Goal: Book appointment/travel/reservation

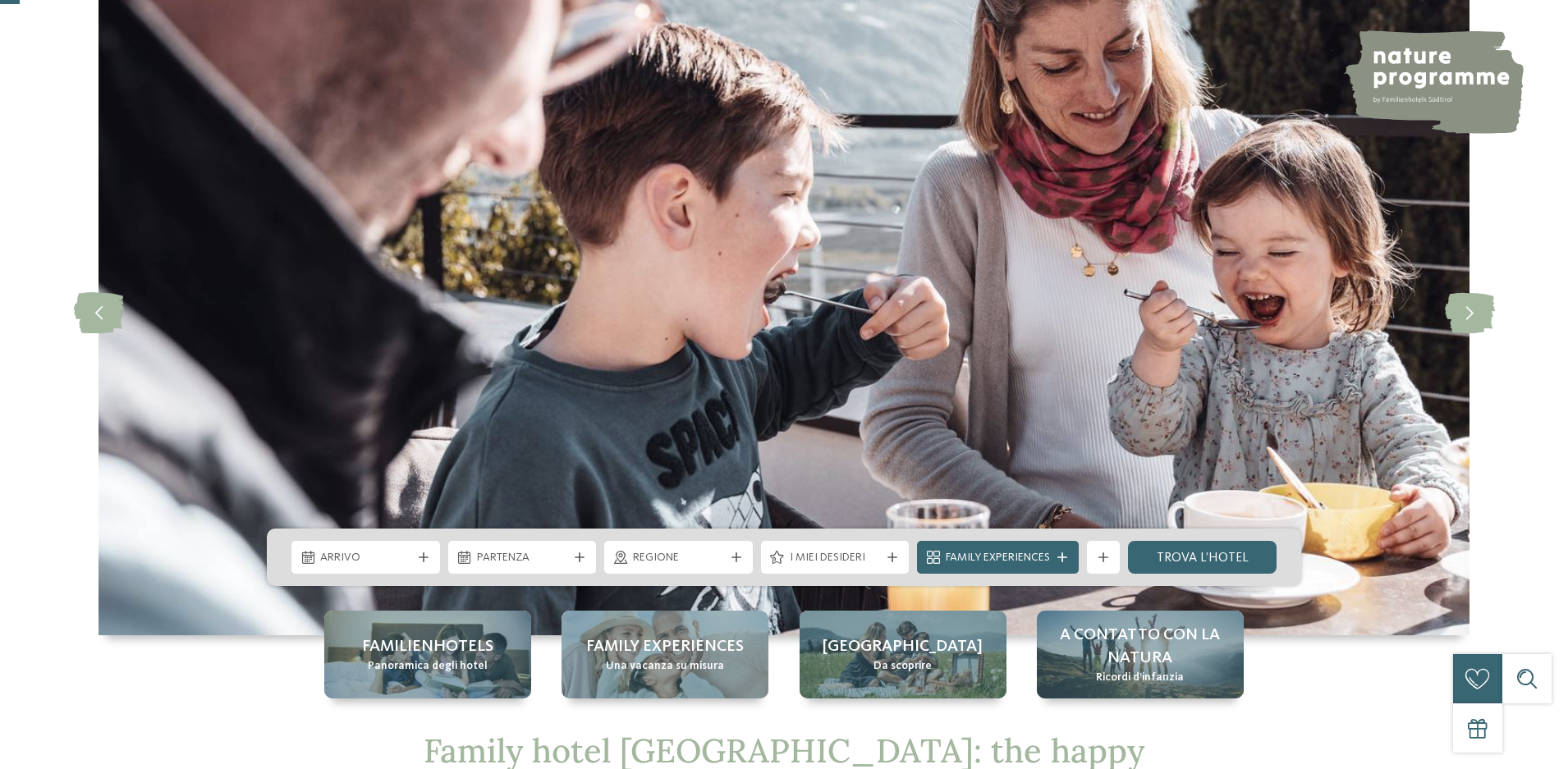
scroll to position [92, 0]
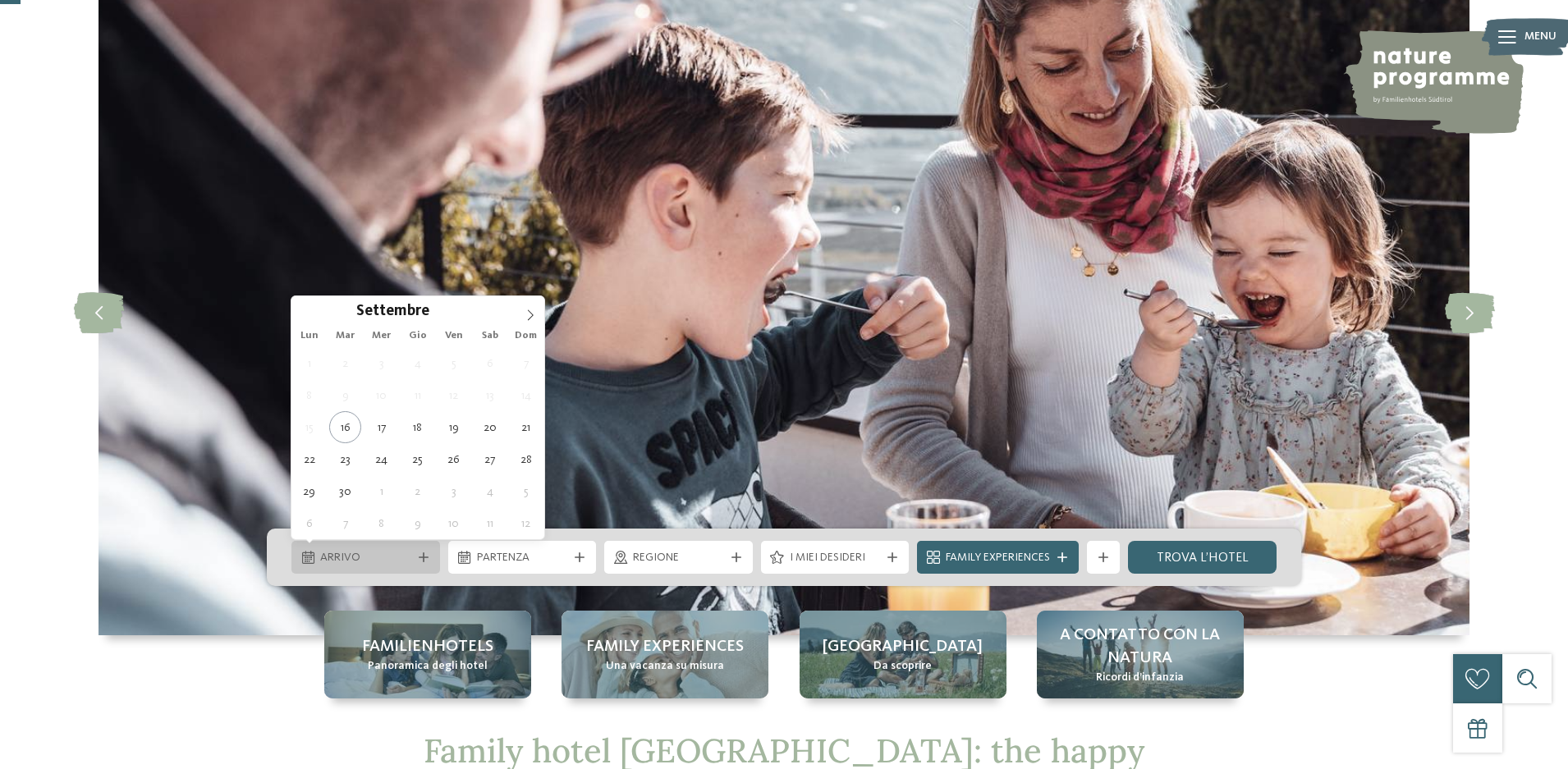
click at [420, 556] on icon at bounding box center [423, 557] width 10 height 10
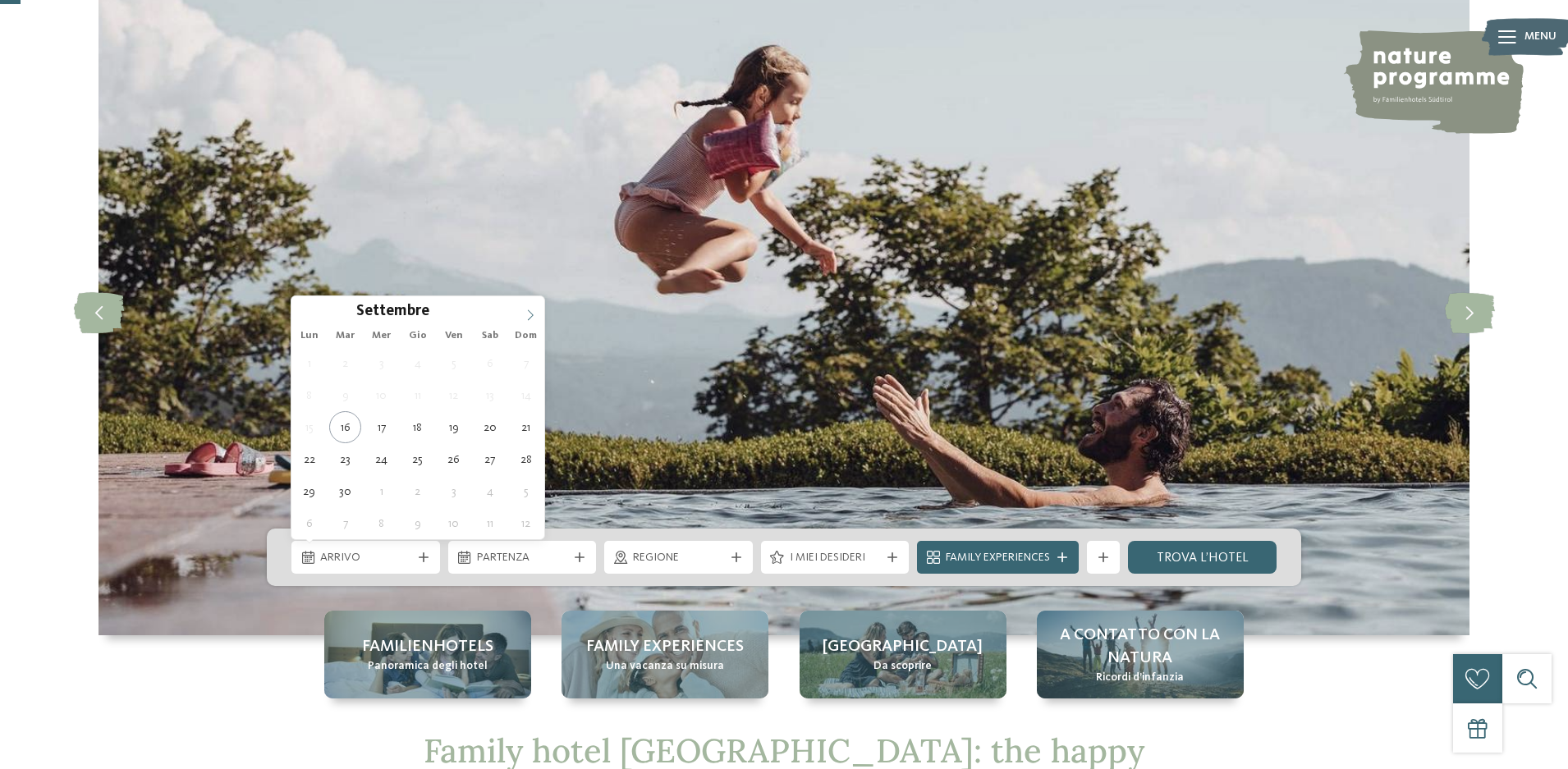
click at [532, 315] on icon at bounding box center [531, 316] width 12 height 12
click at [531, 315] on icon at bounding box center [531, 316] width 12 height 12
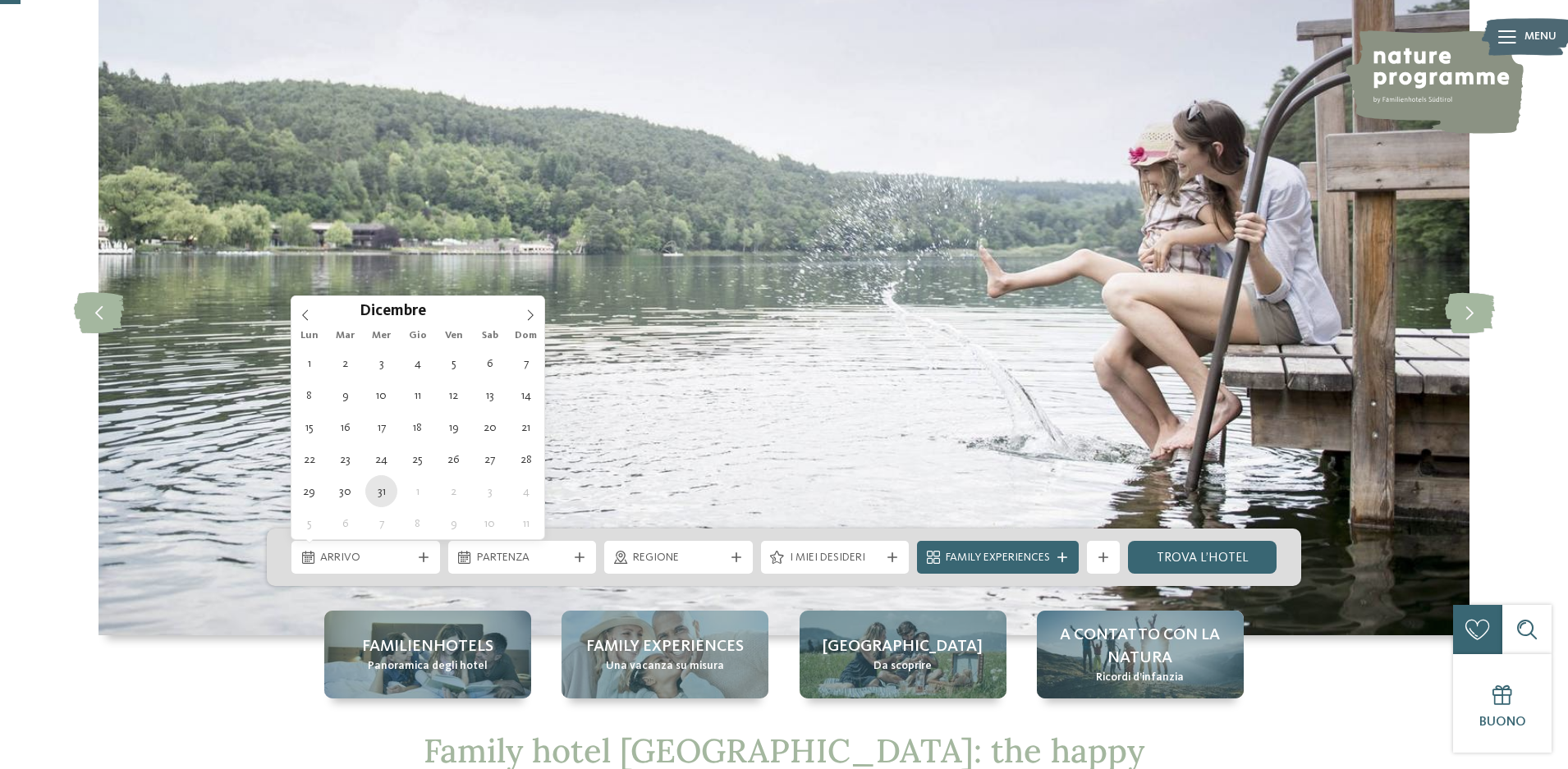
type div "31.12.2025"
type input "****"
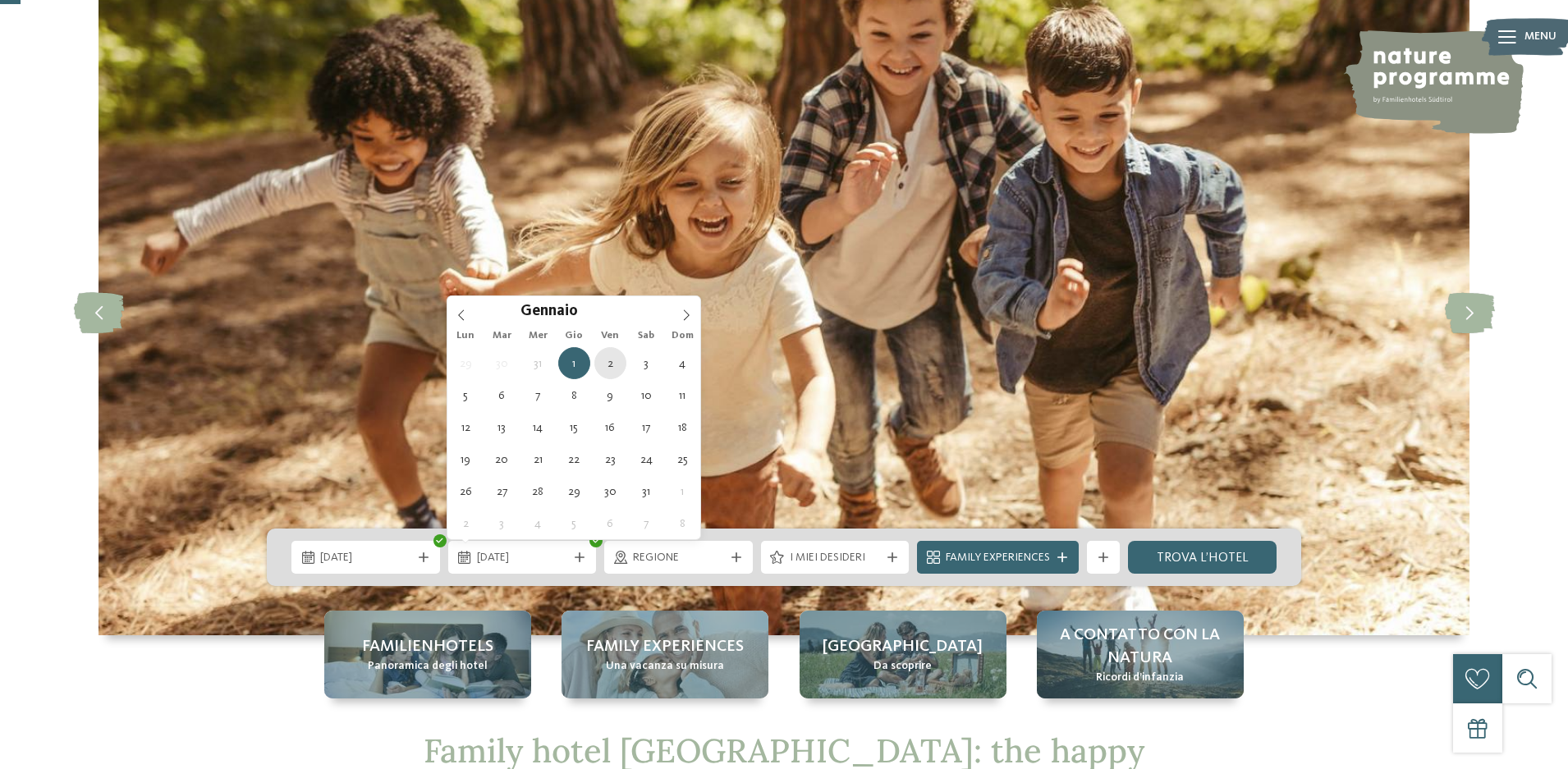
type div "02.01.2026"
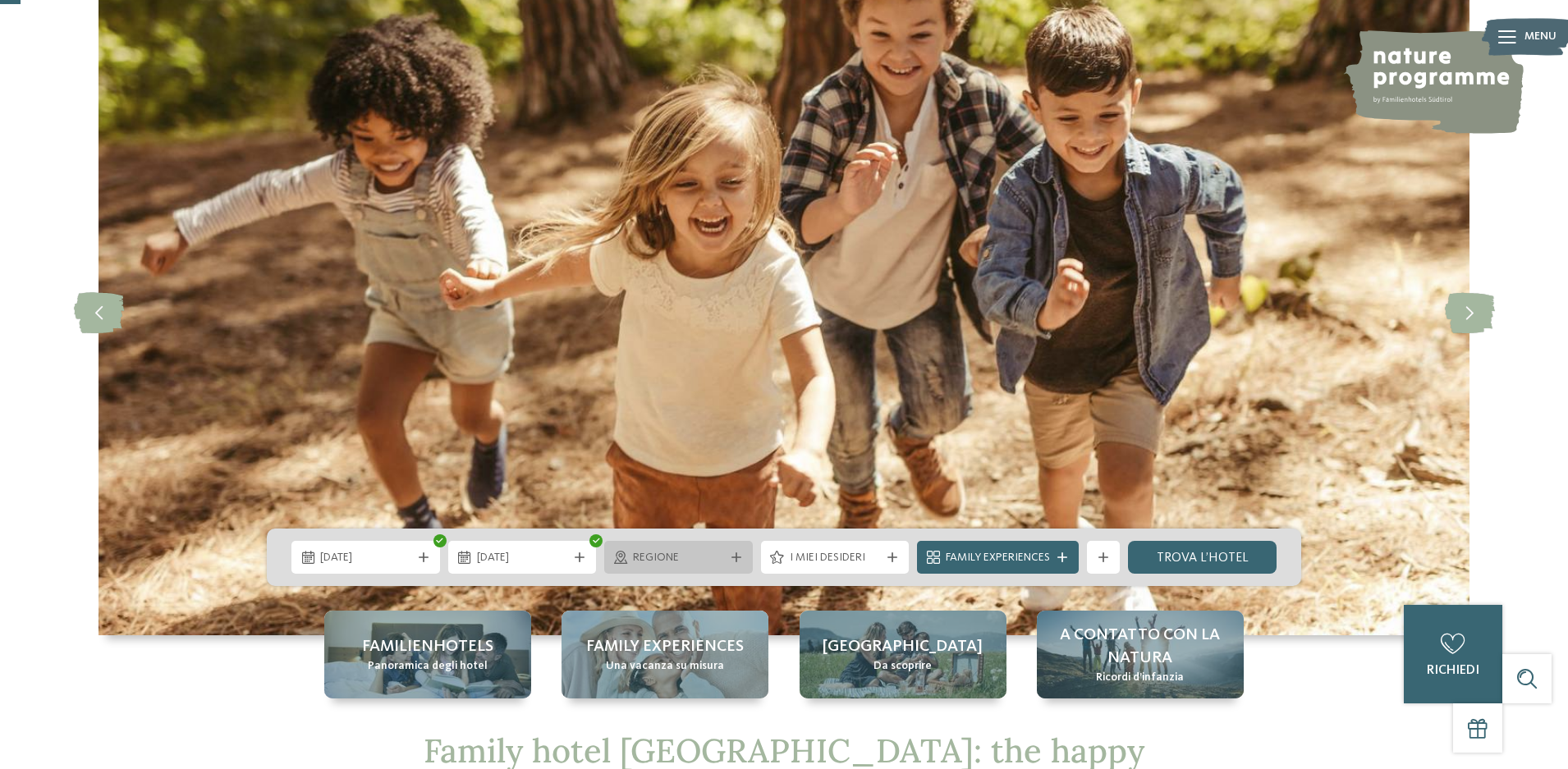
click at [706, 552] on span "Regione" at bounding box center [679, 558] width 91 height 17
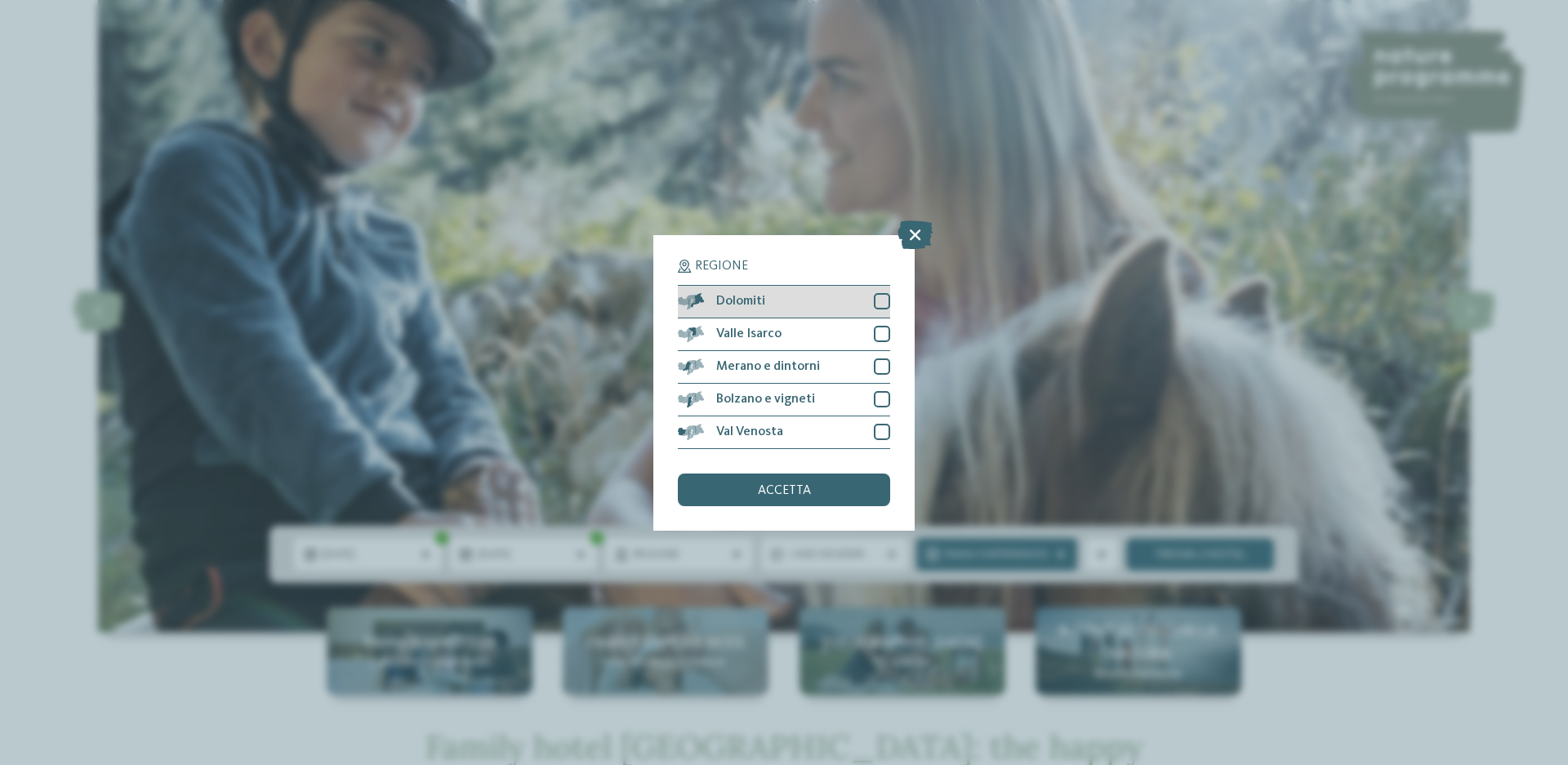
click at [881, 296] on div at bounding box center [881, 301] width 17 height 17
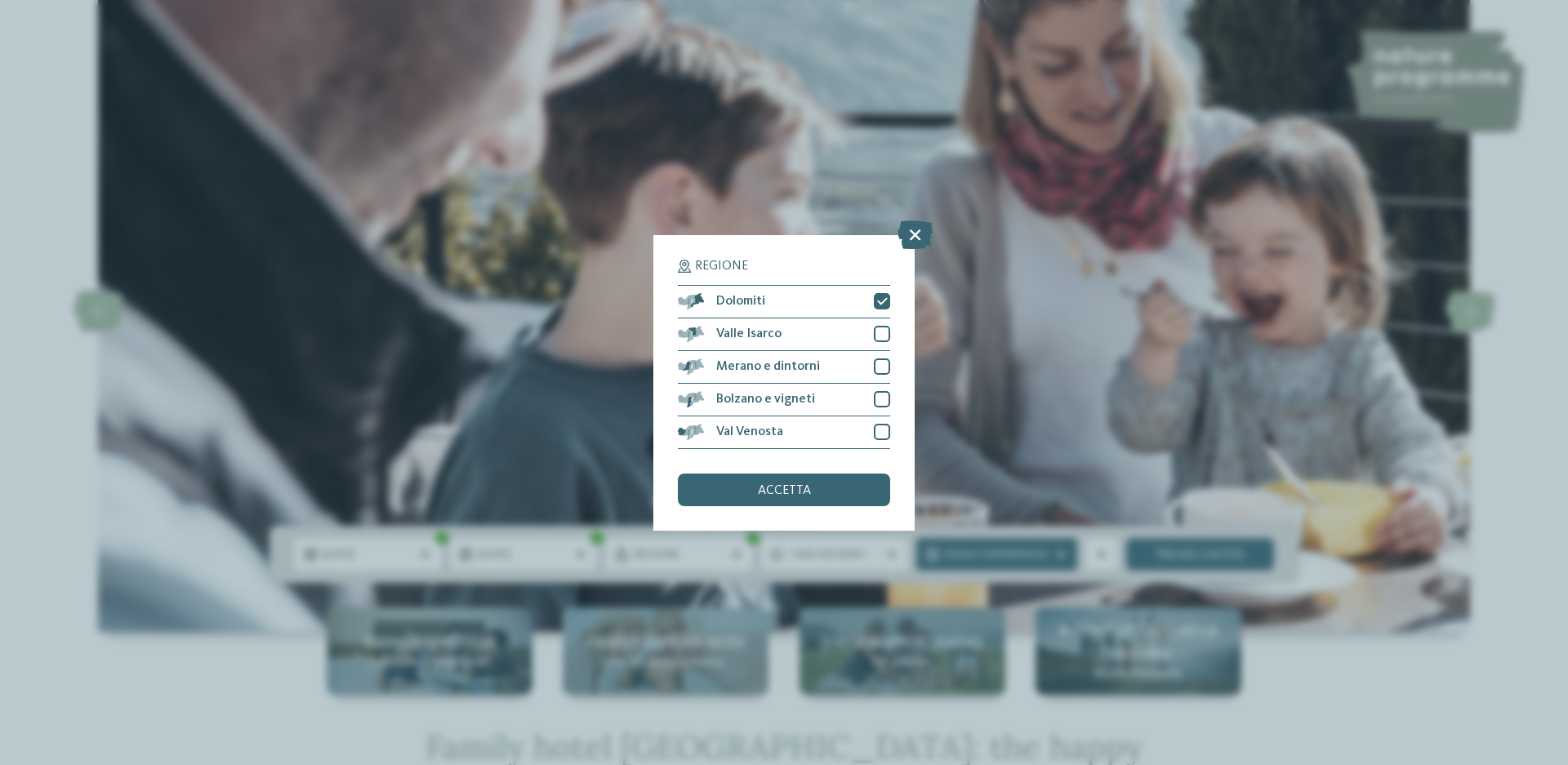
click at [754, 494] on div "accetta" at bounding box center [784, 489] width 212 height 33
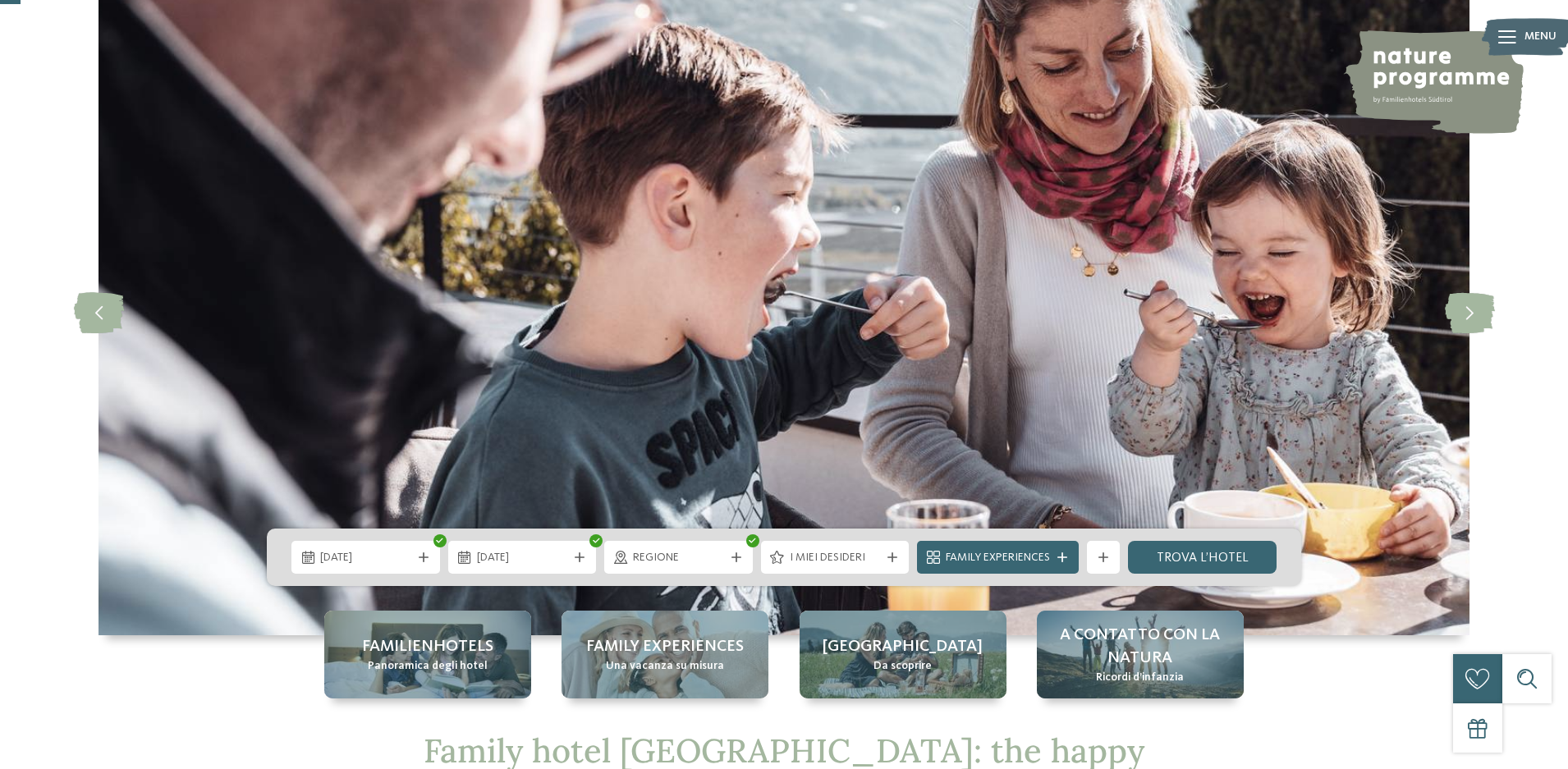
click at [868, 560] on span "I miei desideri" at bounding box center [836, 558] width 91 height 17
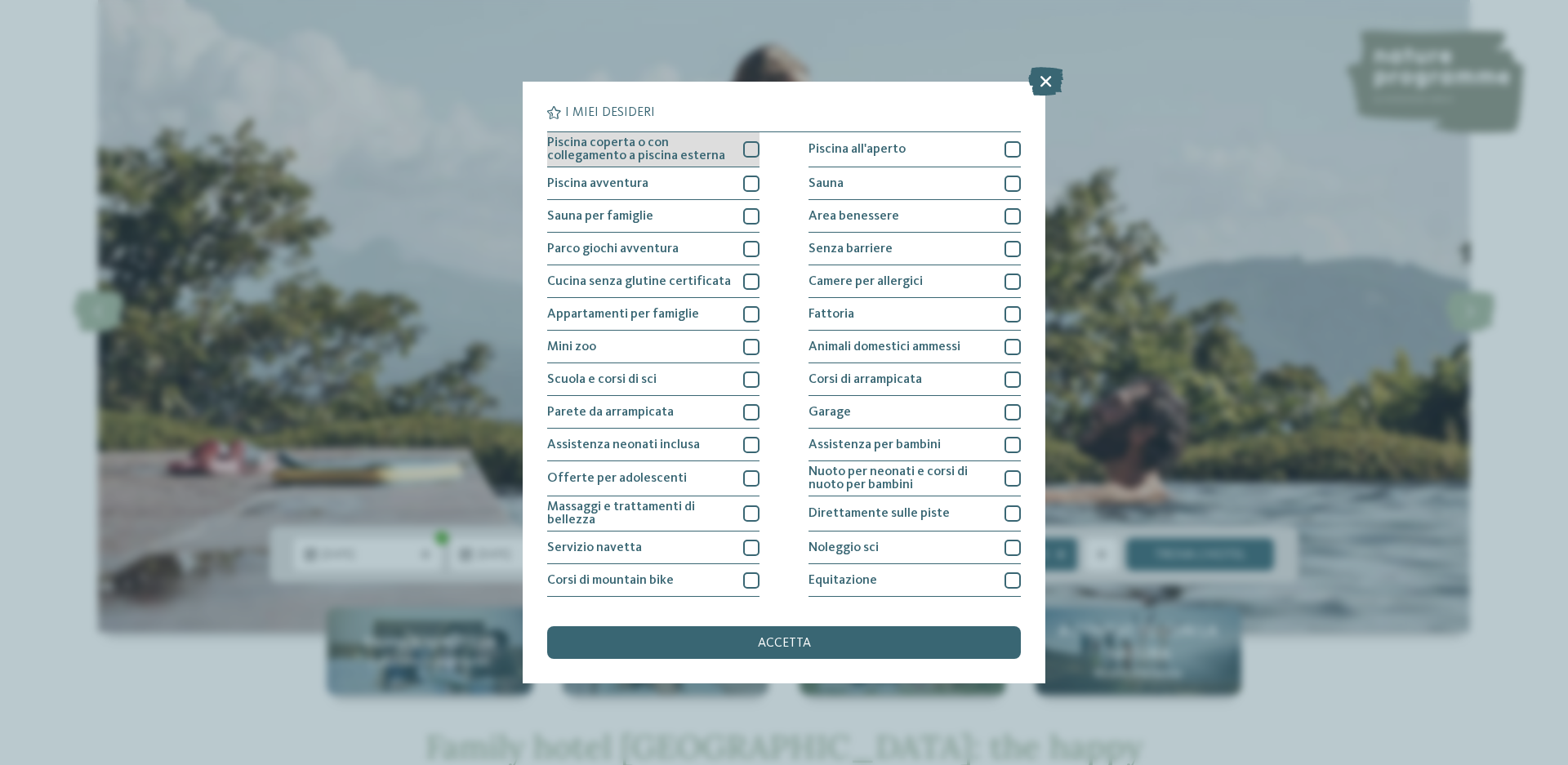
click at [745, 150] on div at bounding box center [751, 149] width 17 height 17
click at [750, 178] on div at bounding box center [751, 184] width 17 height 17
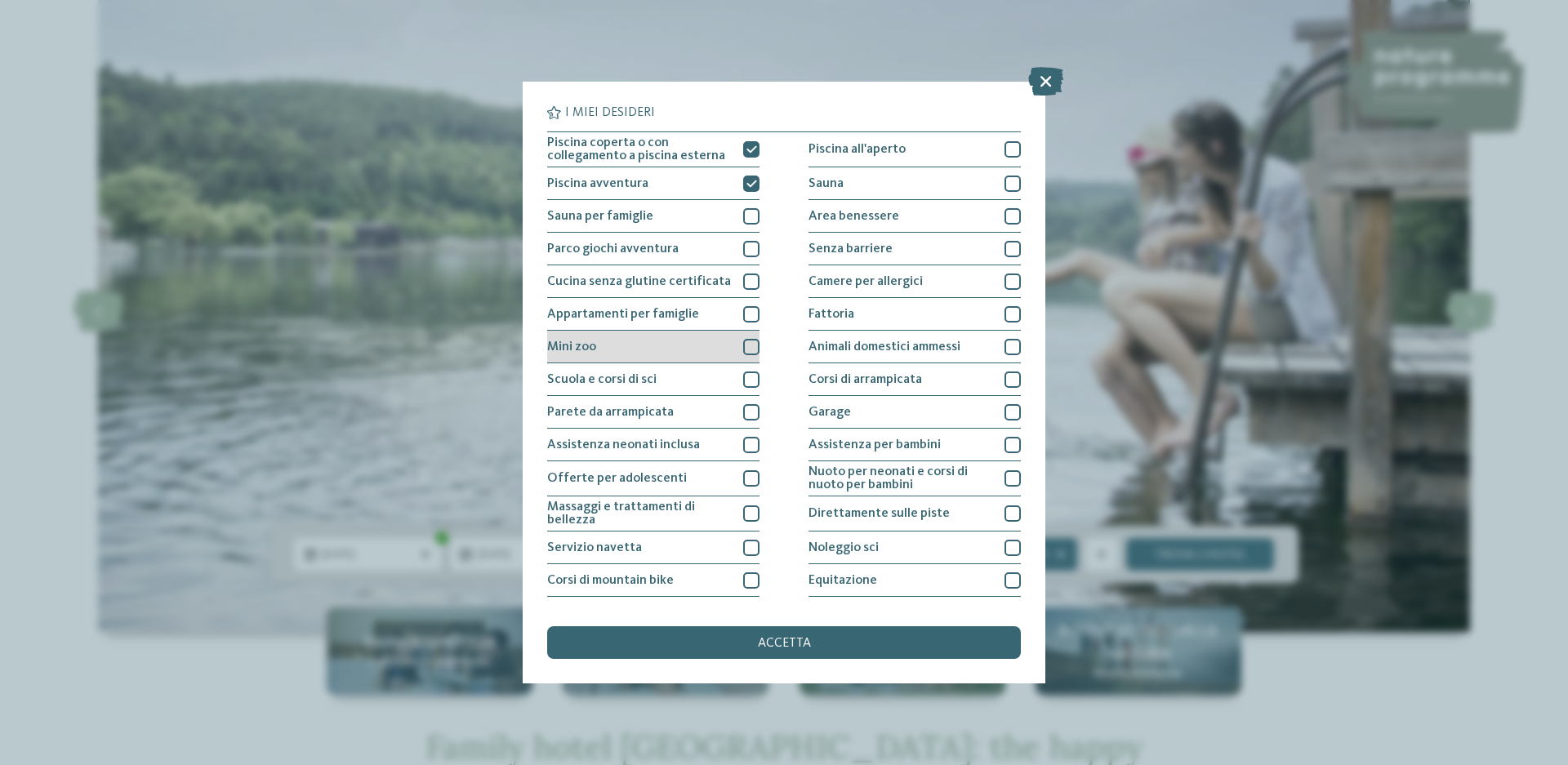
click at [752, 347] on div at bounding box center [751, 347] width 17 height 17
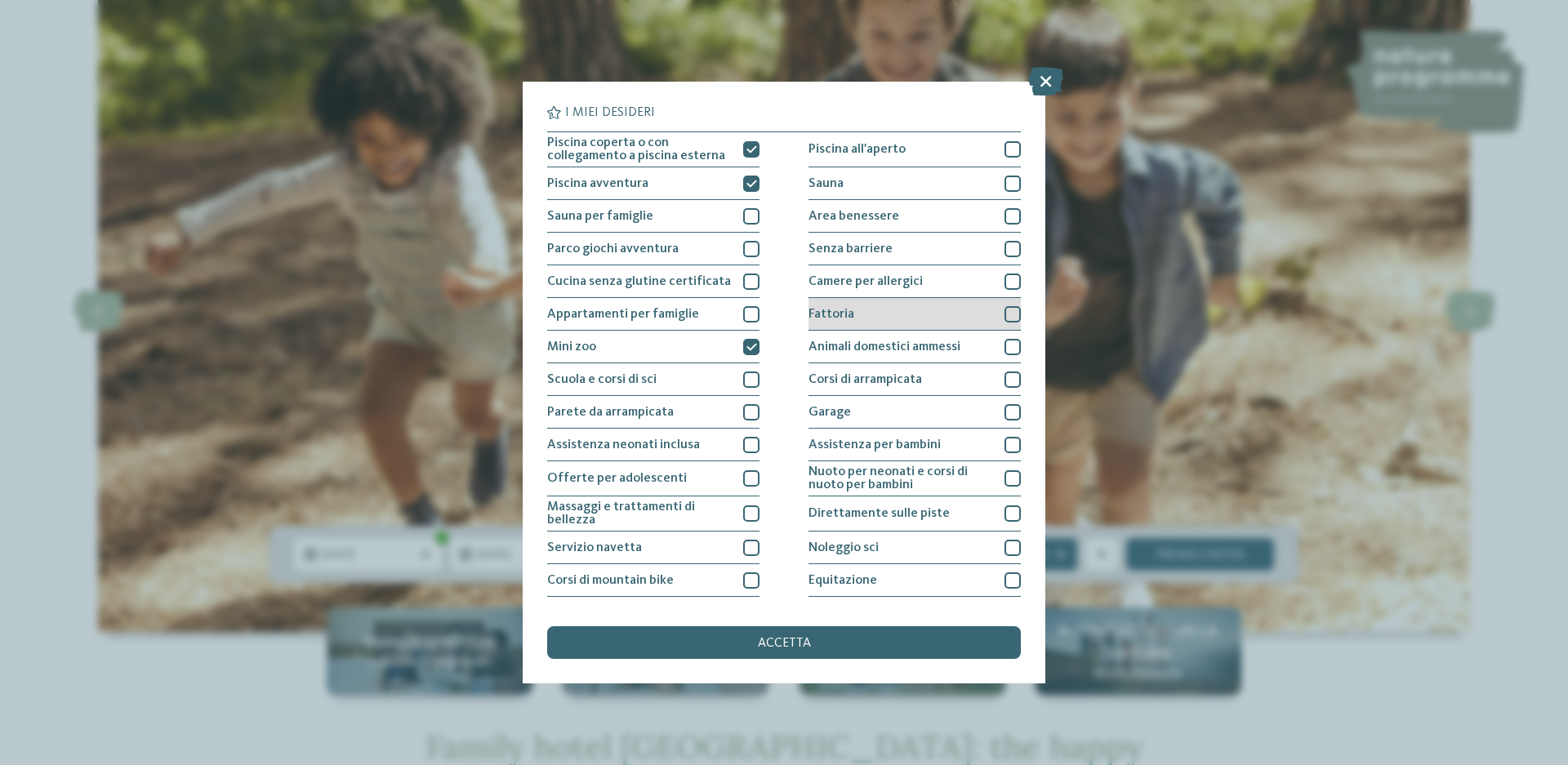
click at [1010, 311] on div at bounding box center [1013, 314] width 17 height 17
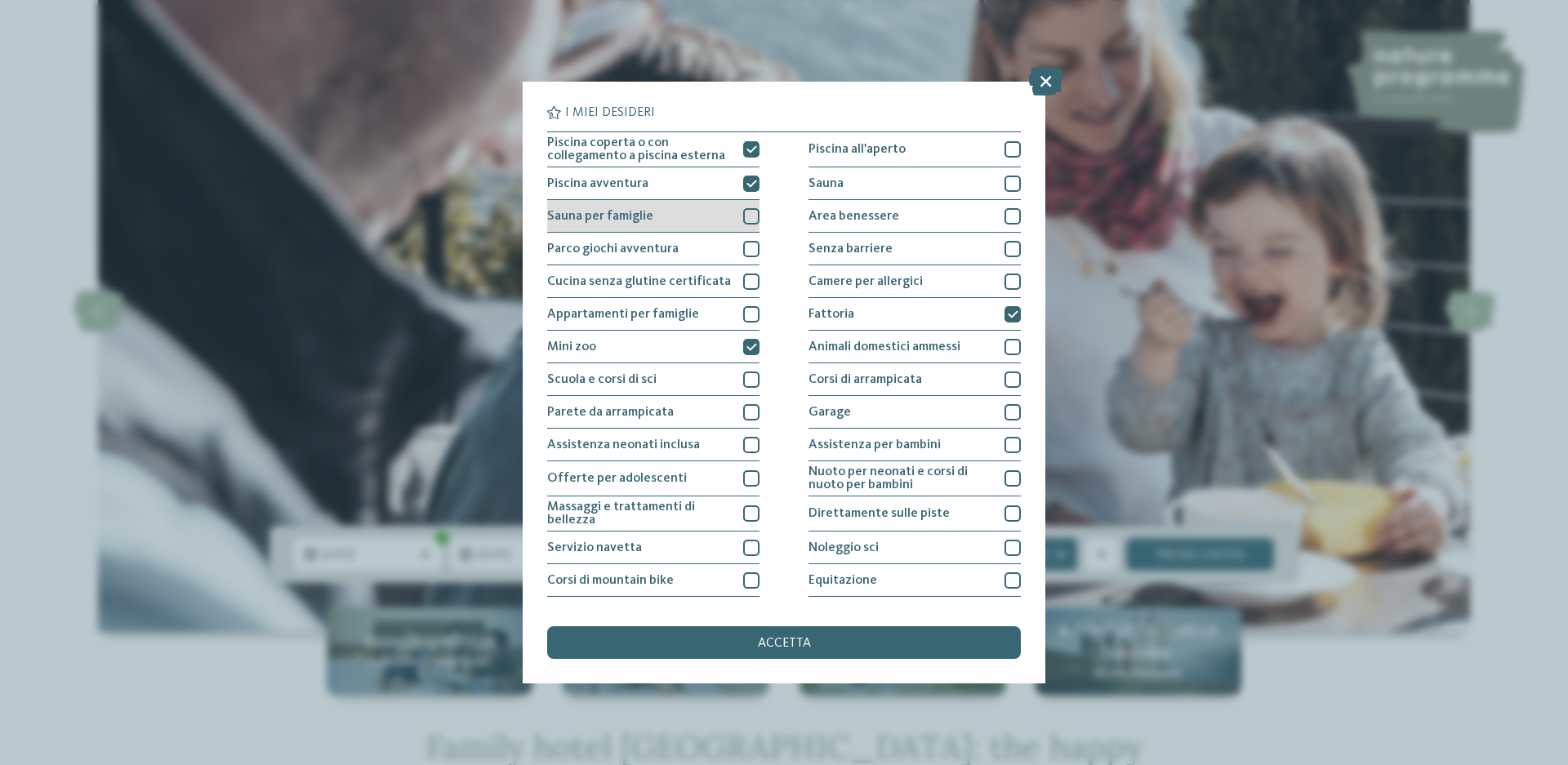
click at [746, 215] on div at bounding box center [751, 216] width 17 height 17
click at [746, 242] on div at bounding box center [751, 249] width 17 height 17
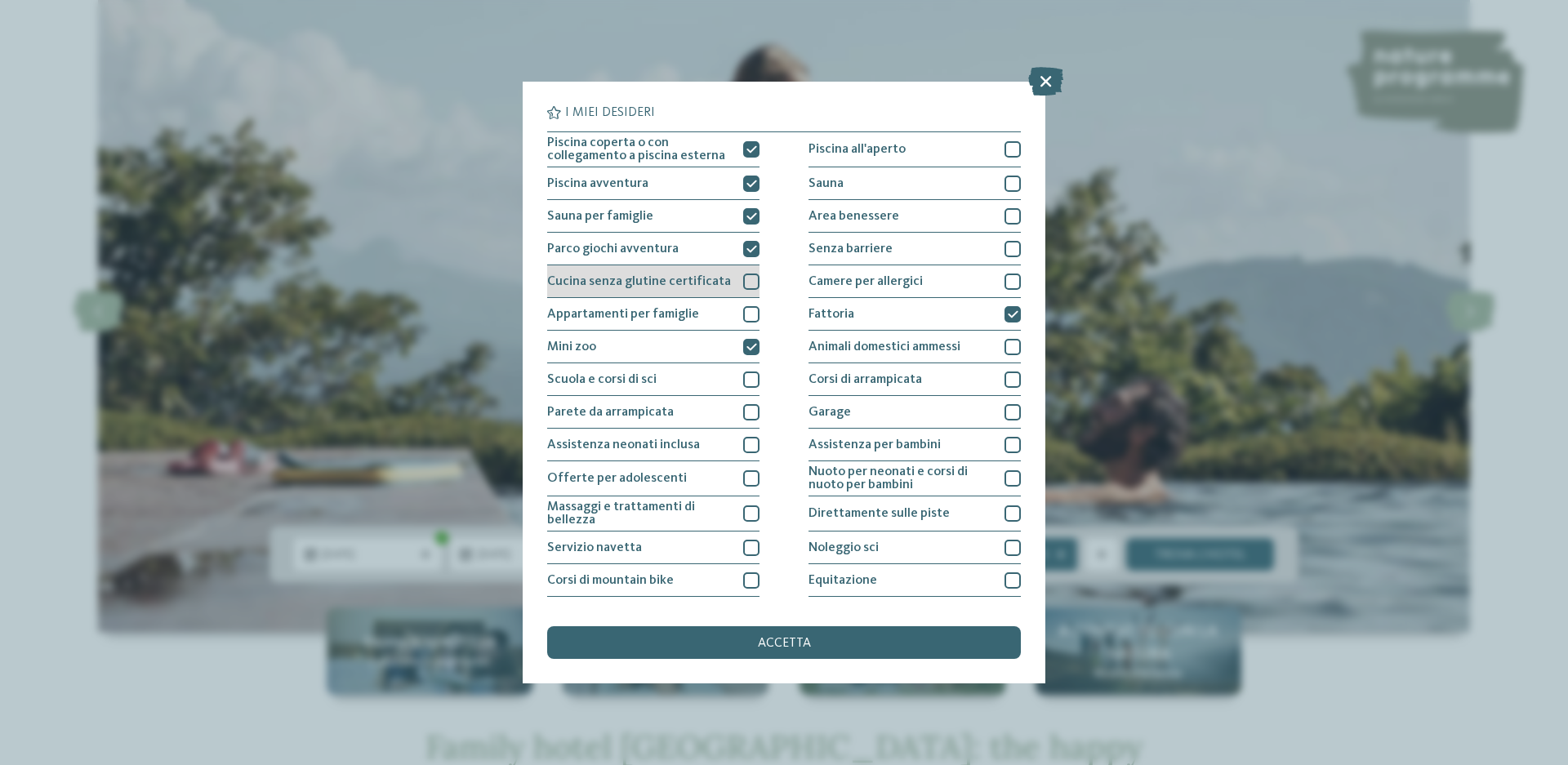
click at [748, 286] on div at bounding box center [751, 282] width 17 height 17
click at [716, 641] on div "accetta" at bounding box center [784, 642] width 473 height 33
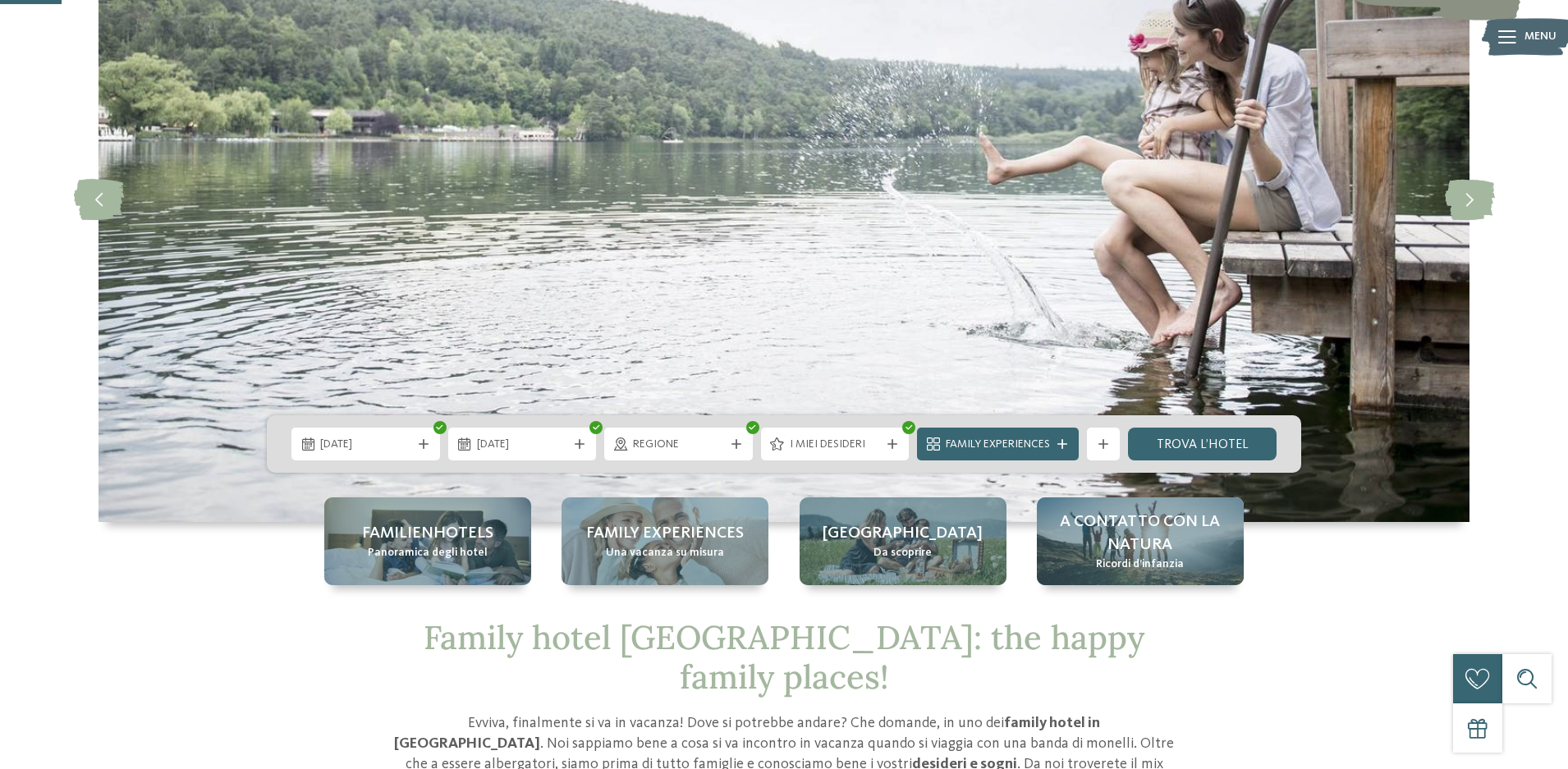
scroll to position [279, 0]
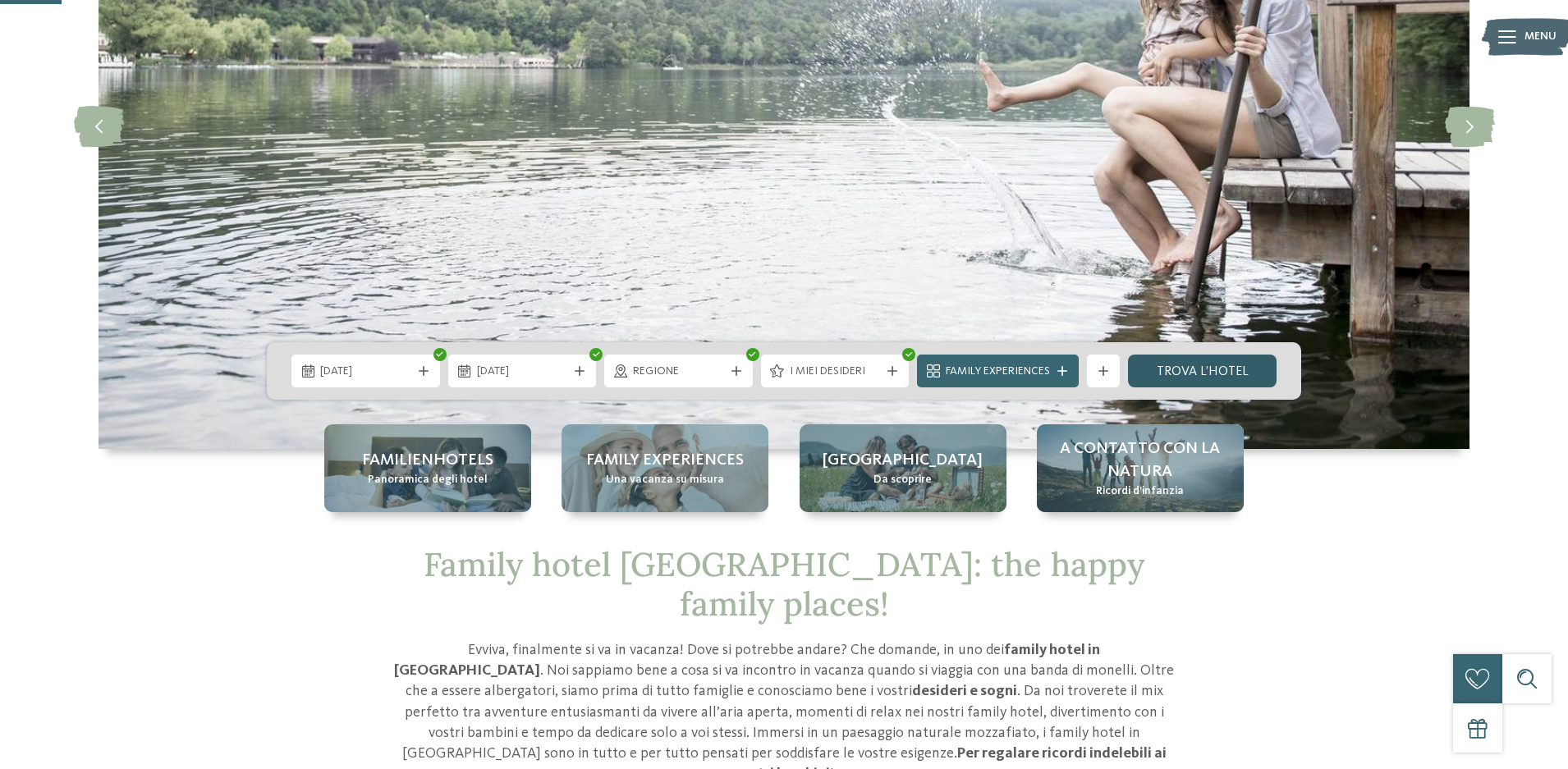
click at [1186, 374] on link "trova l’hotel" at bounding box center [1203, 371] width 149 height 33
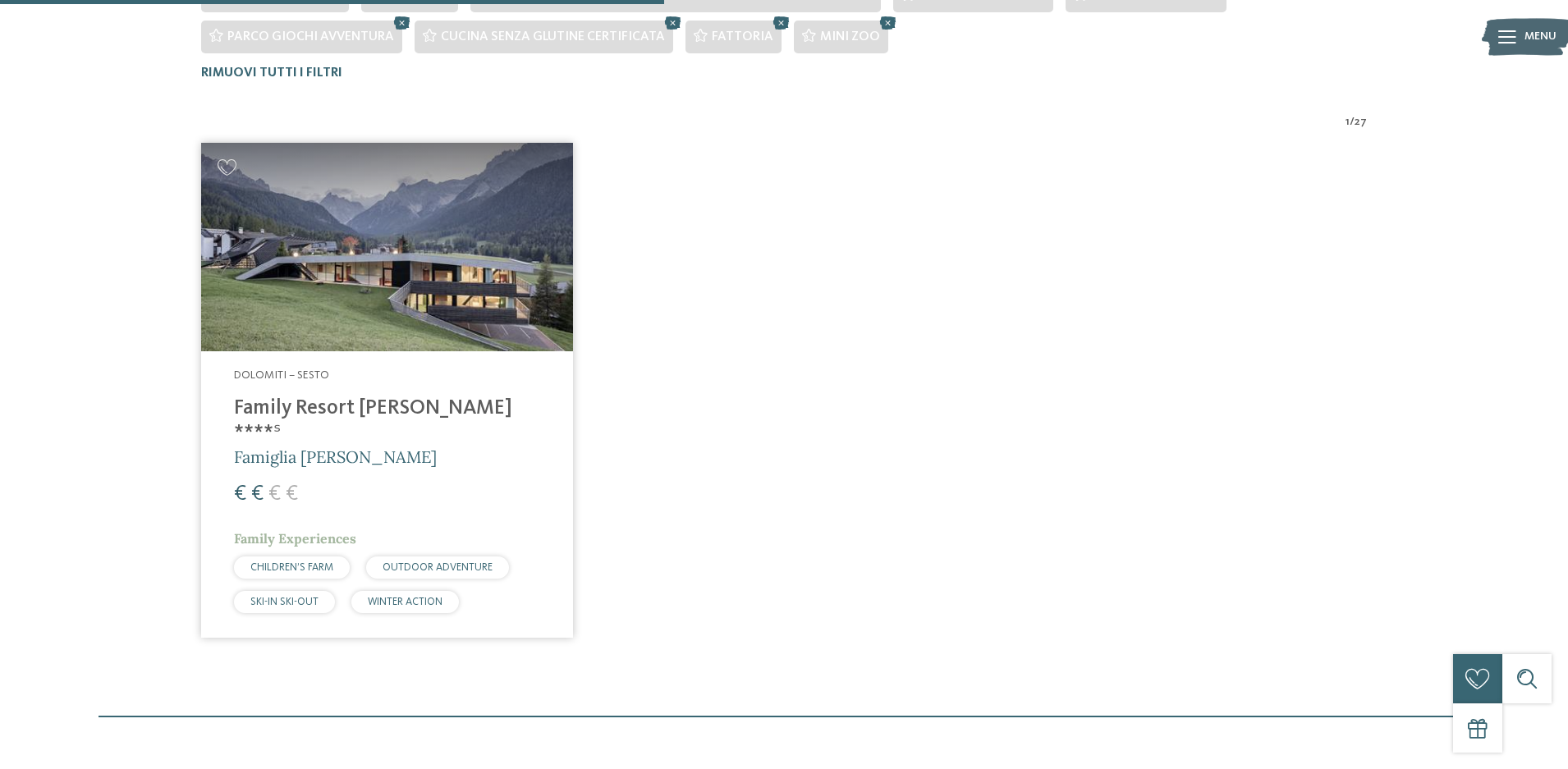
scroll to position [579, 0]
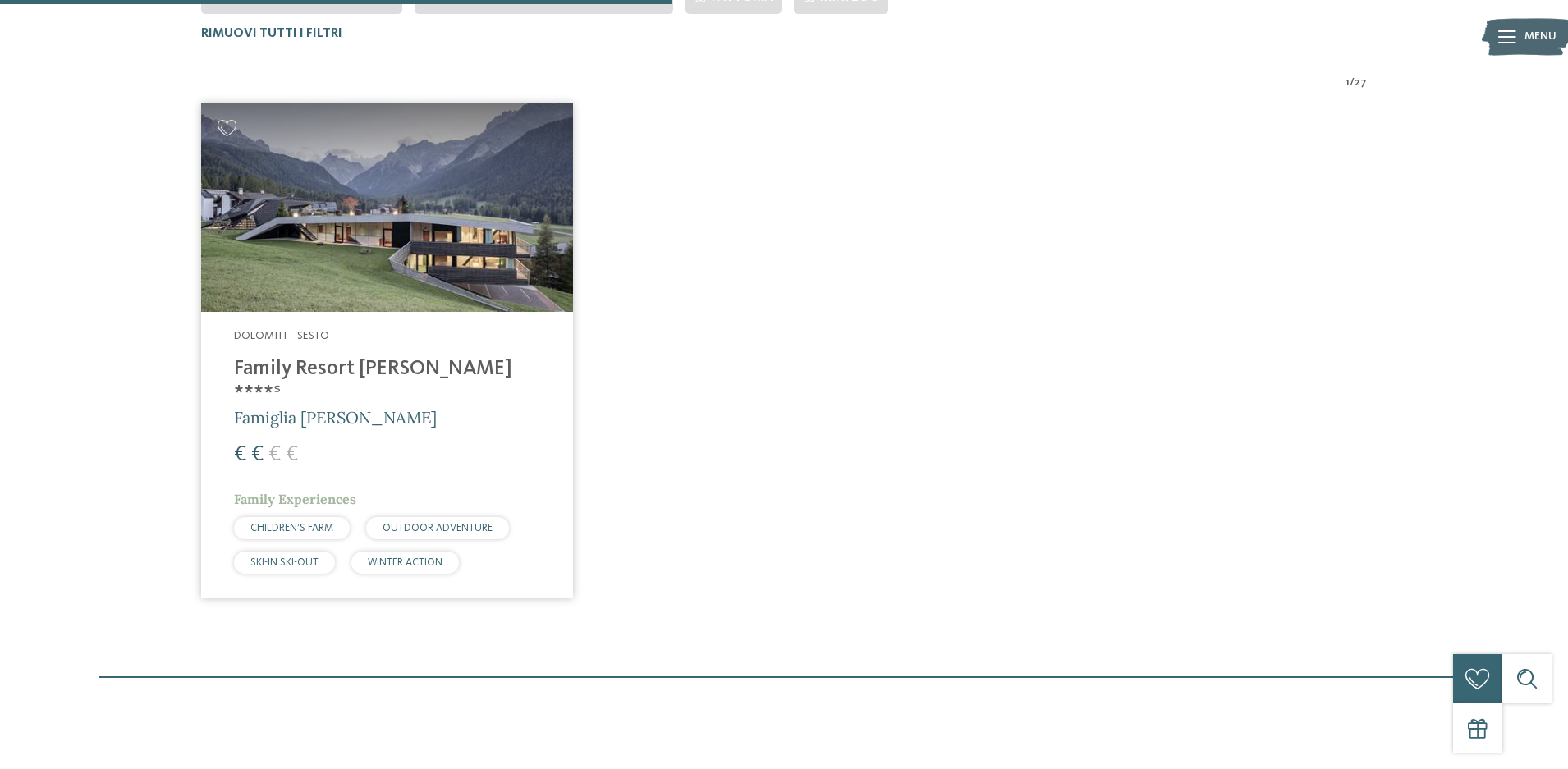
click at [361, 285] on img at bounding box center [387, 208] width 372 height 210
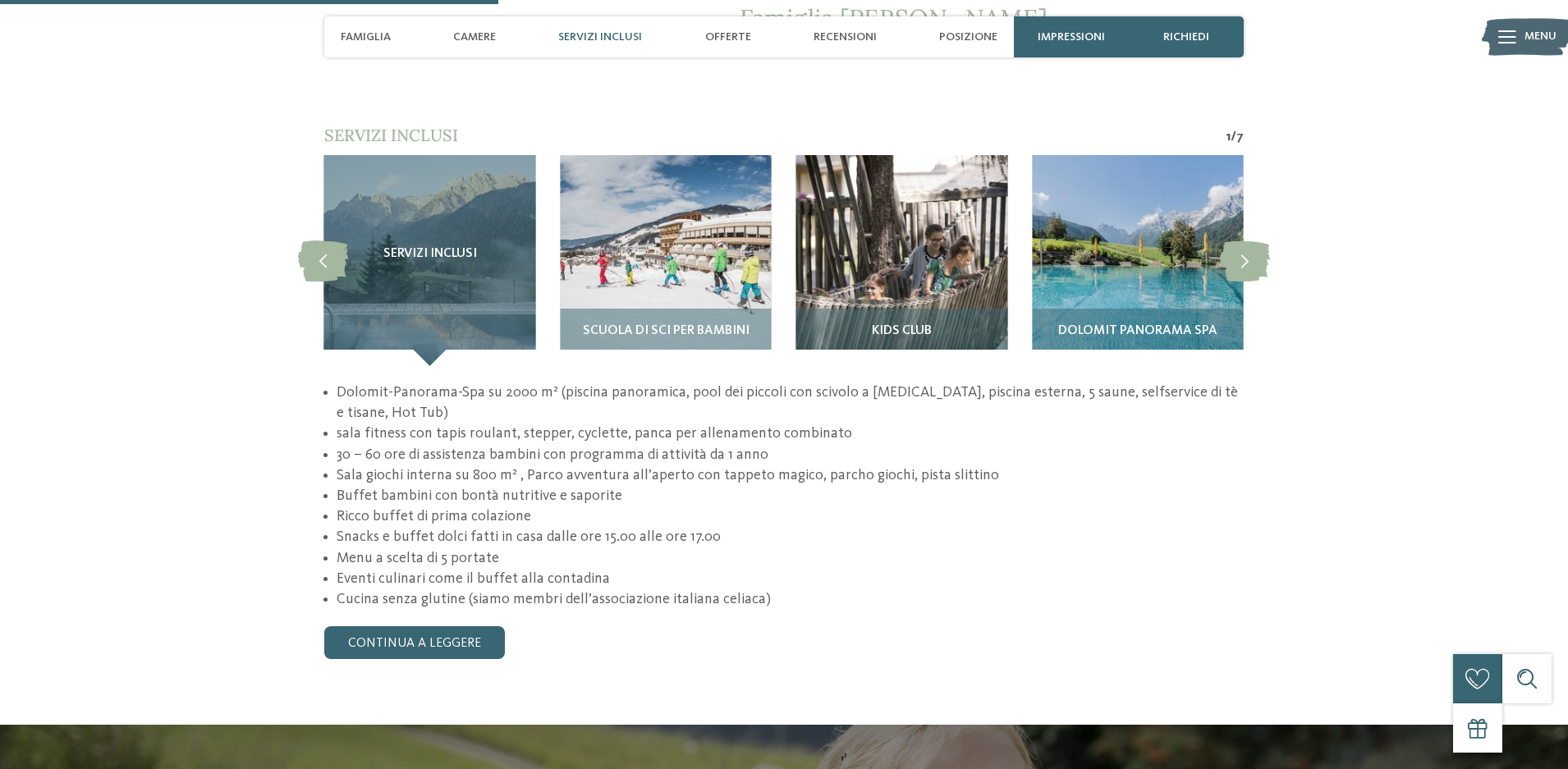
scroll to position [1500, 0]
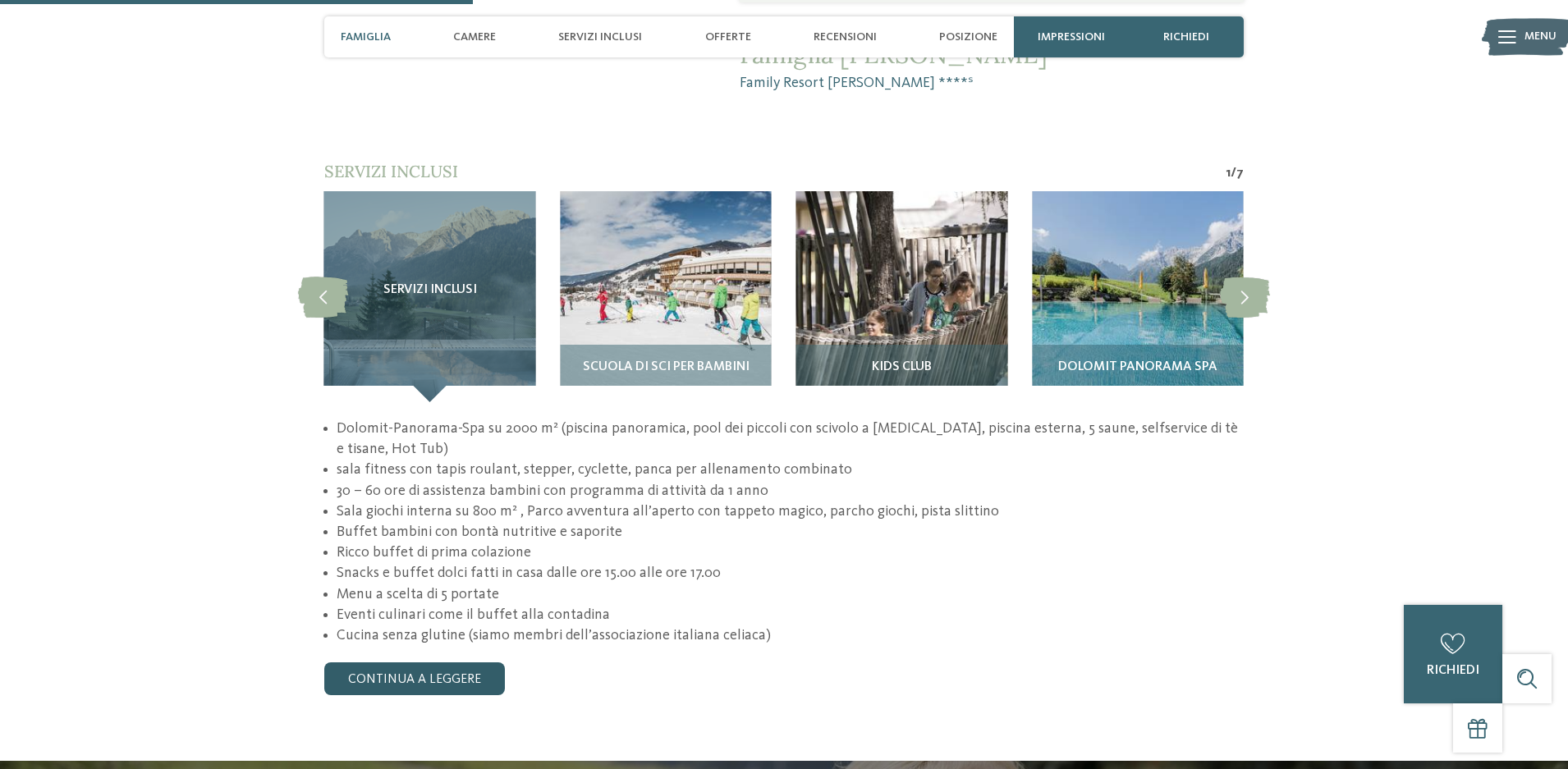
click at [438, 663] on link "continua a leggere" at bounding box center [414, 679] width 181 height 33
